Goal: Information Seeking & Learning: Find specific fact

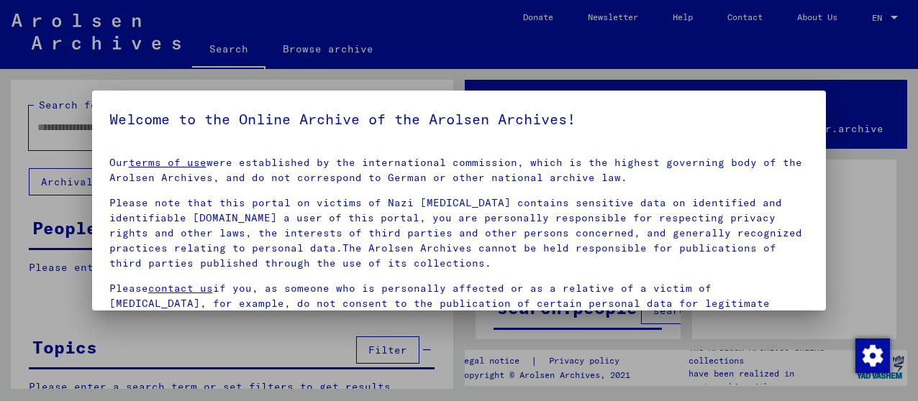
click at [250, 326] on div at bounding box center [459, 200] width 918 height 401
click at [858, 194] on div at bounding box center [459, 200] width 918 height 401
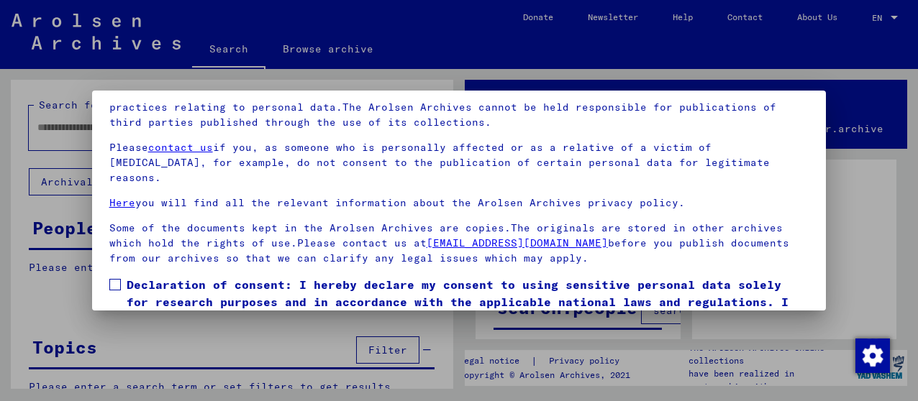
scroll to position [112, 0]
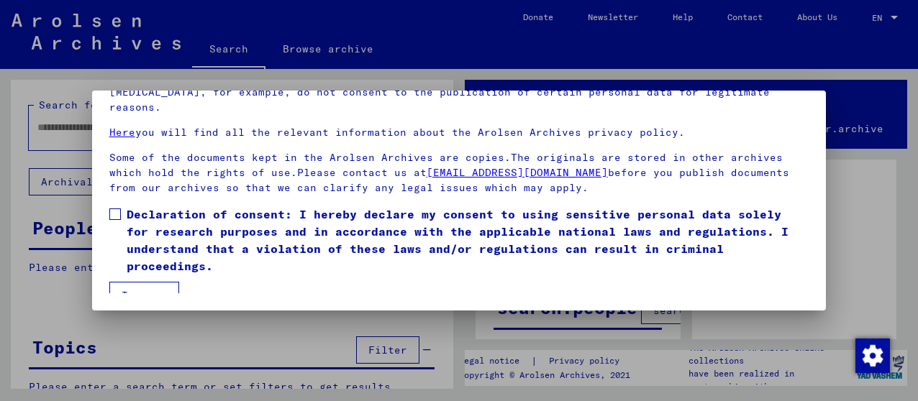
click at [148, 282] on button "I agree" at bounding box center [144, 295] width 70 height 27
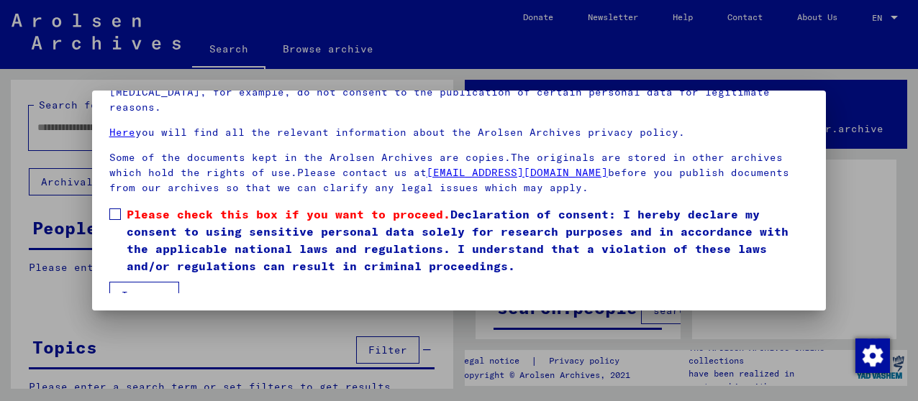
click at [116, 209] on span at bounding box center [115, 215] width 12 height 12
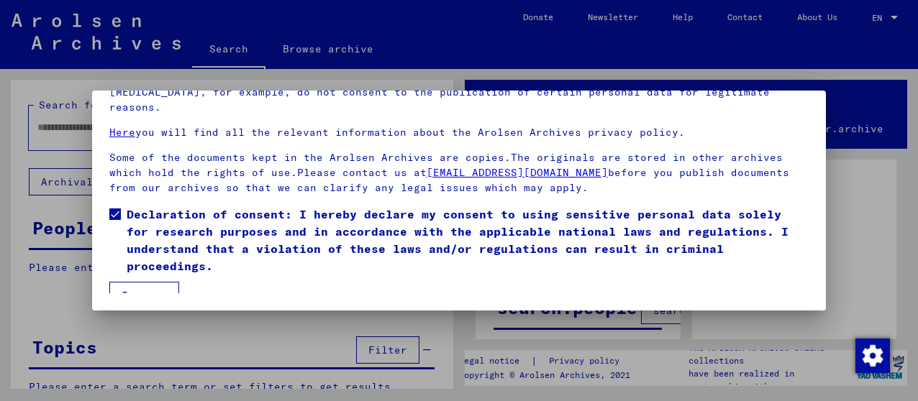
click at [156, 282] on button "I agree" at bounding box center [144, 295] width 70 height 27
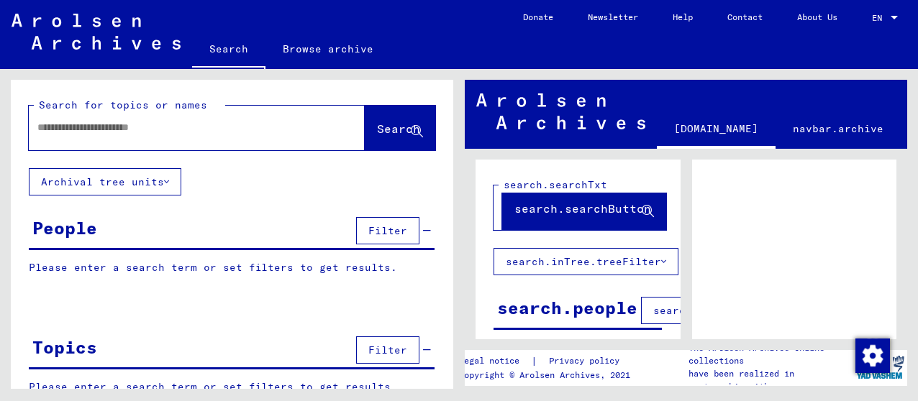
click at [52, 129] on input "text" at bounding box center [183, 127] width 293 height 15
click at [45, 128] on input "text" at bounding box center [183, 127] width 293 height 15
type input "**********"
click at [377, 127] on span "Search" at bounding box center [398, 129] width 43 height 14
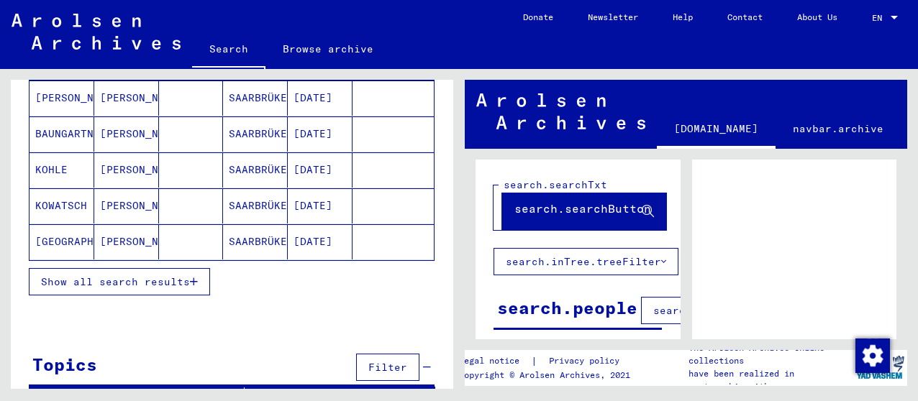
scroll to position [242, 0]
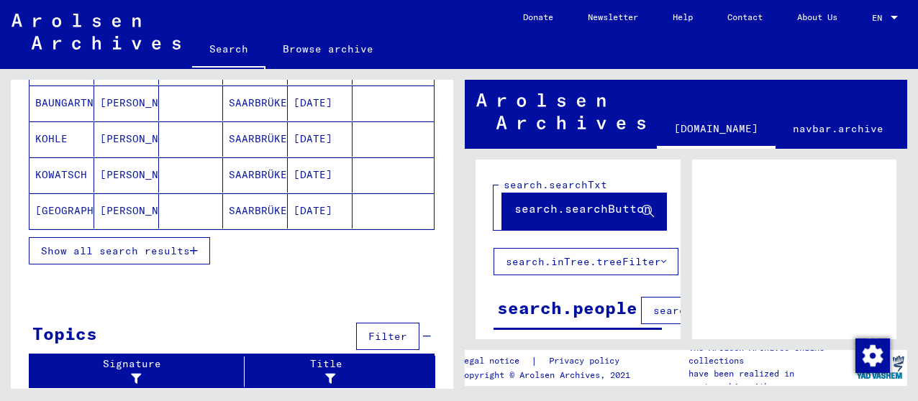
click at [196, 250] on icon "button" at bounding box center [194, 251] width 8 height 10
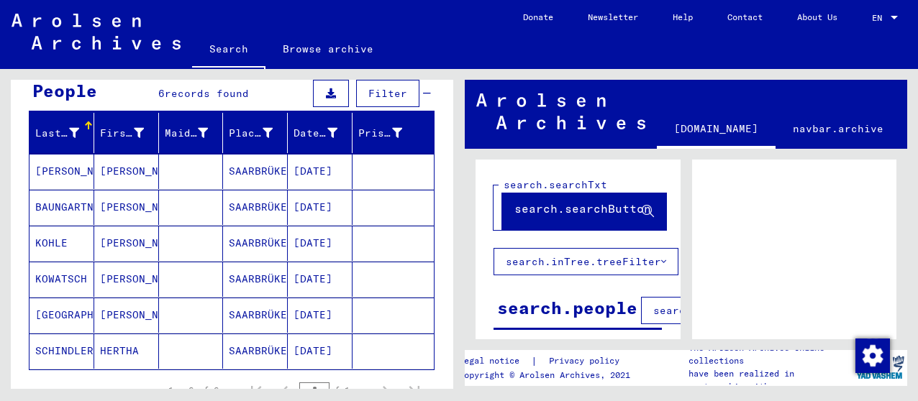
scroll to position [0, 0]
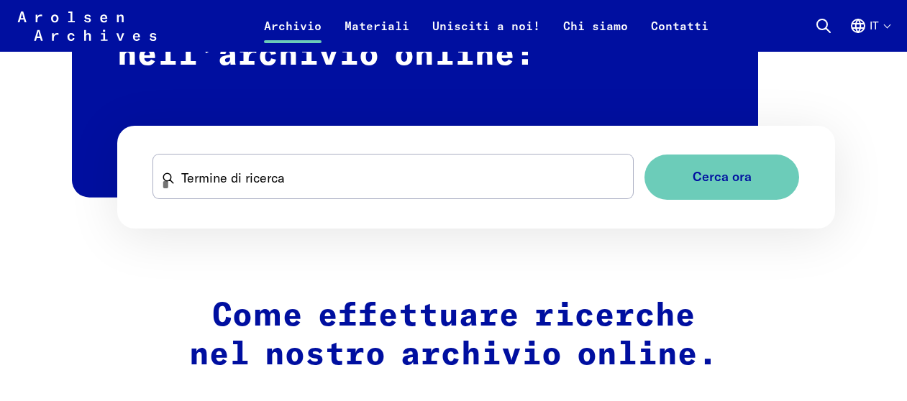
scroll to position [935, 0]
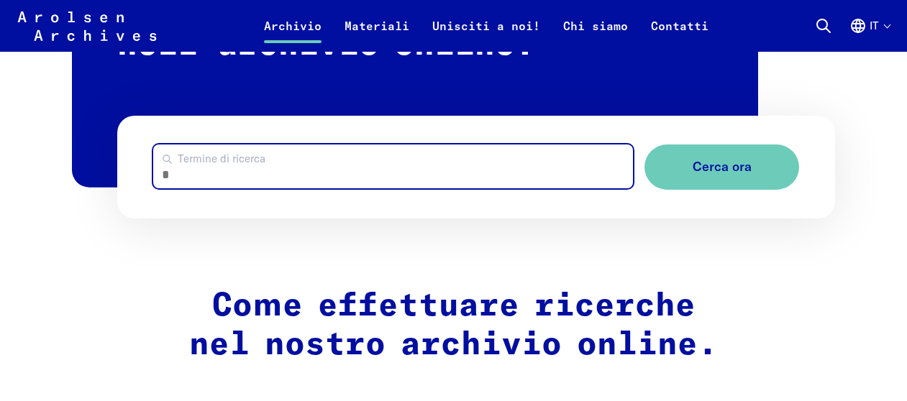
drag, startPoint x: 212, startPoint y: 157, endPoint x: 209, endPoint y: 170, distance: 13.4
click at [209, 167] on input "Termine di ricerca" at bounding box center [393, 167] width 480 height 44
paste input "**********"
type input "**********"
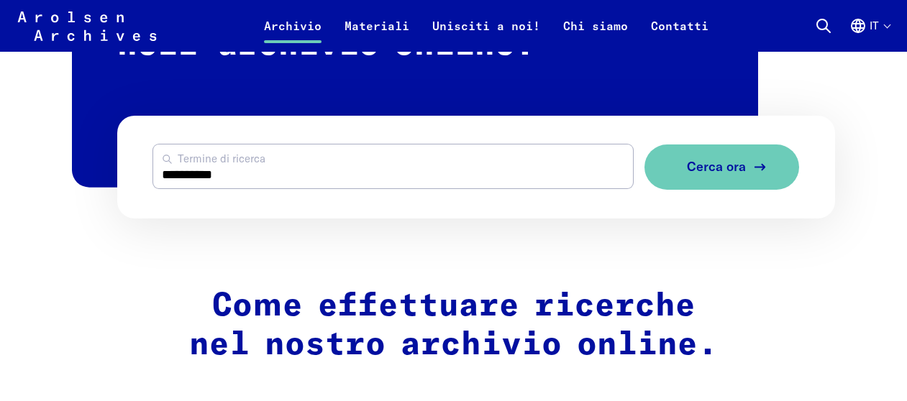
click at [704, 170] on span "Cerca ora" at bounding box center [716, 167] width 59 height 15
